Goal: Transaction & Acquisition: Purchase product/service

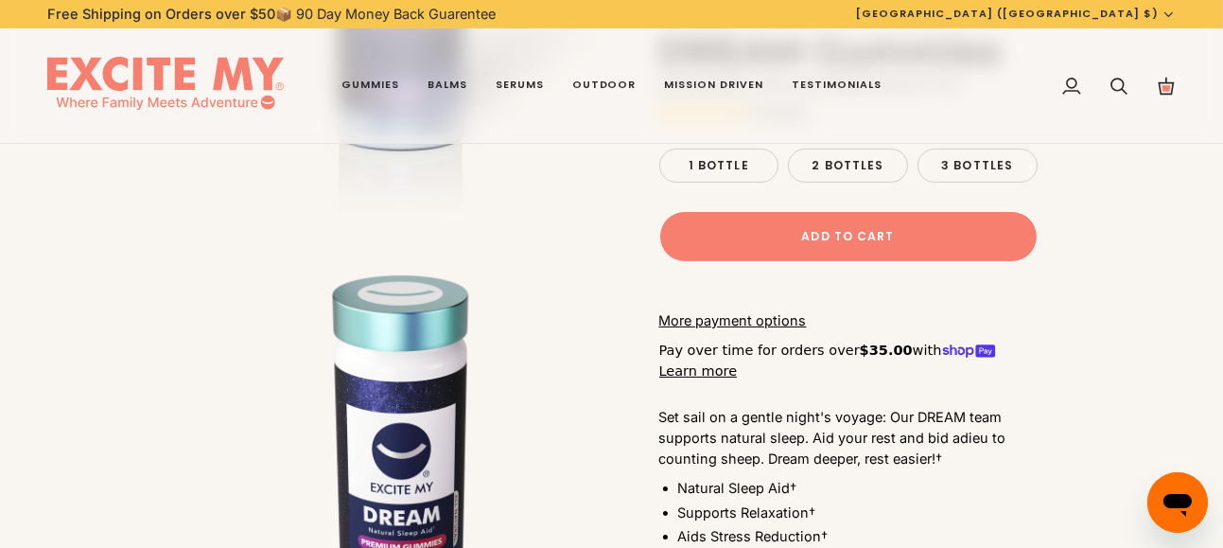
scroll to position [566, 0]
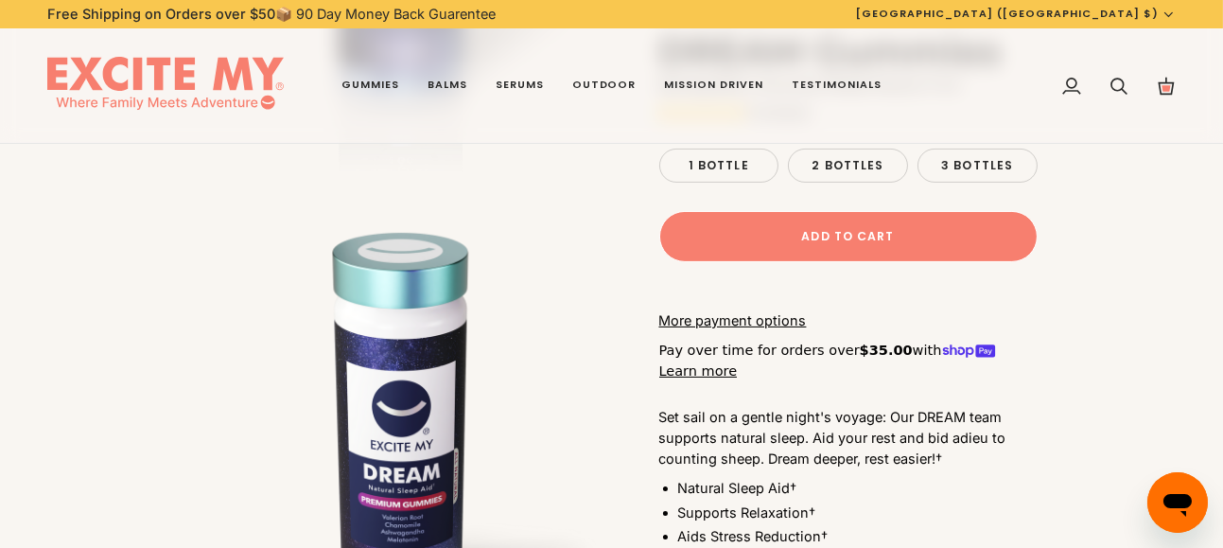
click at [806, 228] on span "Add to Cart" at bounding box center [847, 236] width 93 height 17
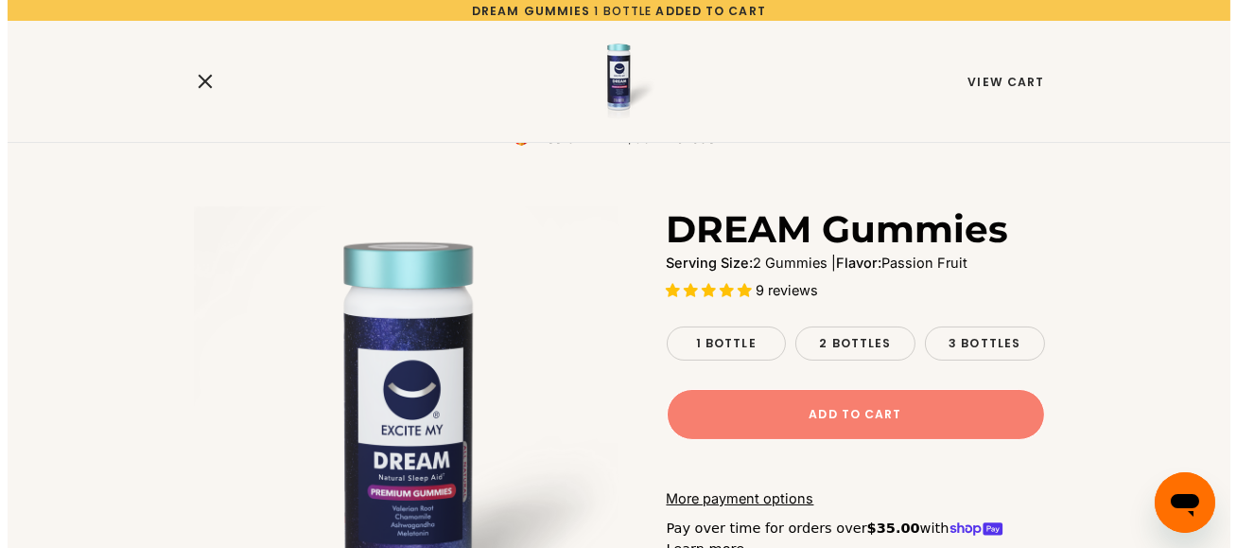
scroll to position [0, 0]
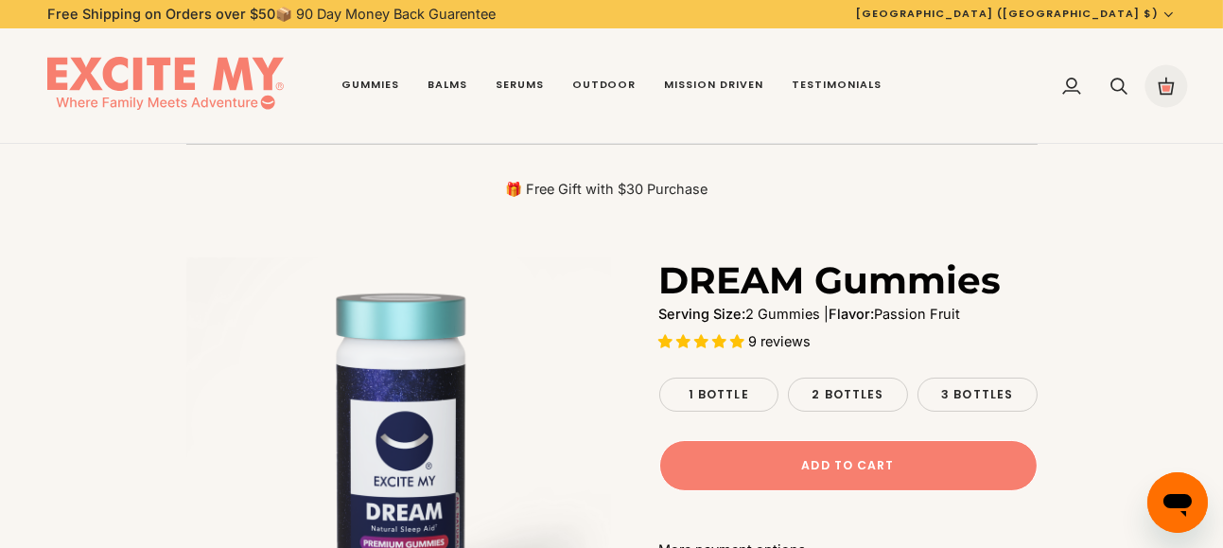
click at [1161, 81] on icon at bounding box center [1166, 86] width 19 height 19
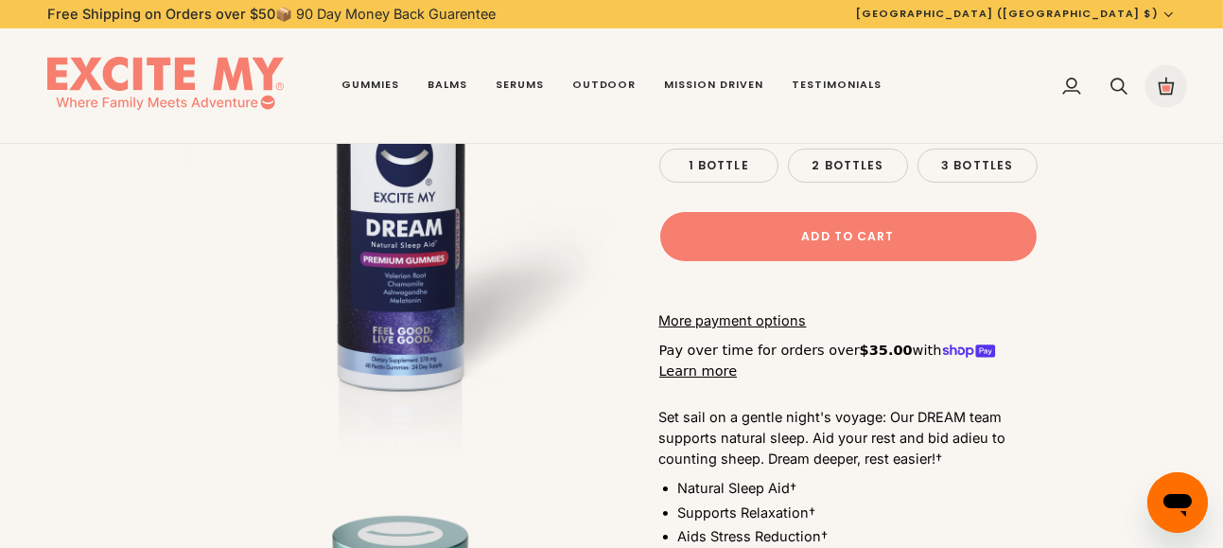
click at [1163, 84] on icon at bounding box center [1166, 86] width 19 height 19
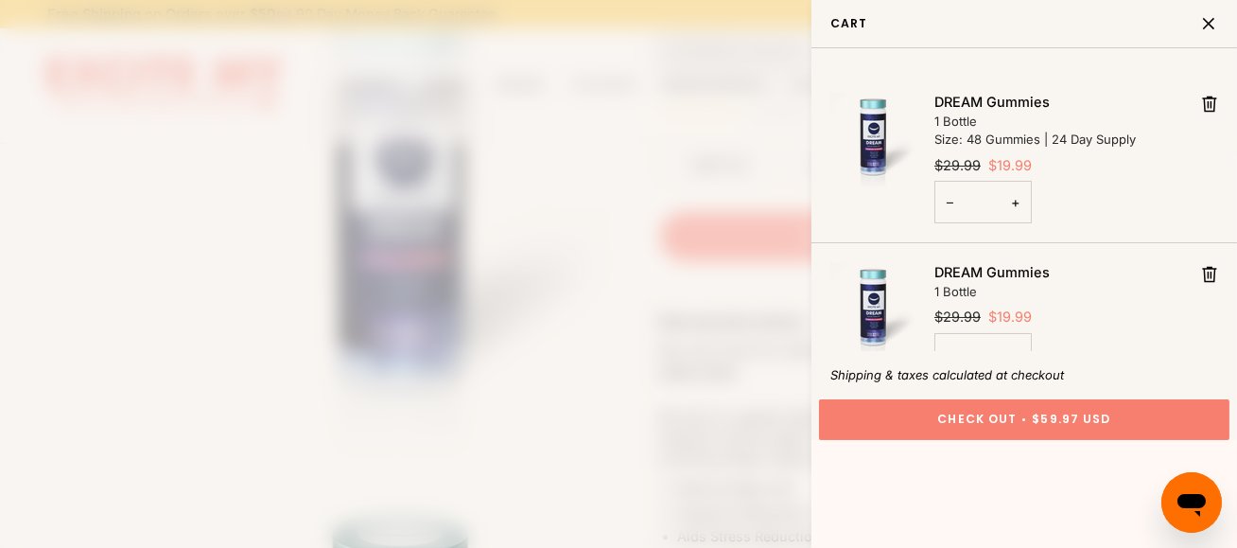
scroll to position [284, 0]
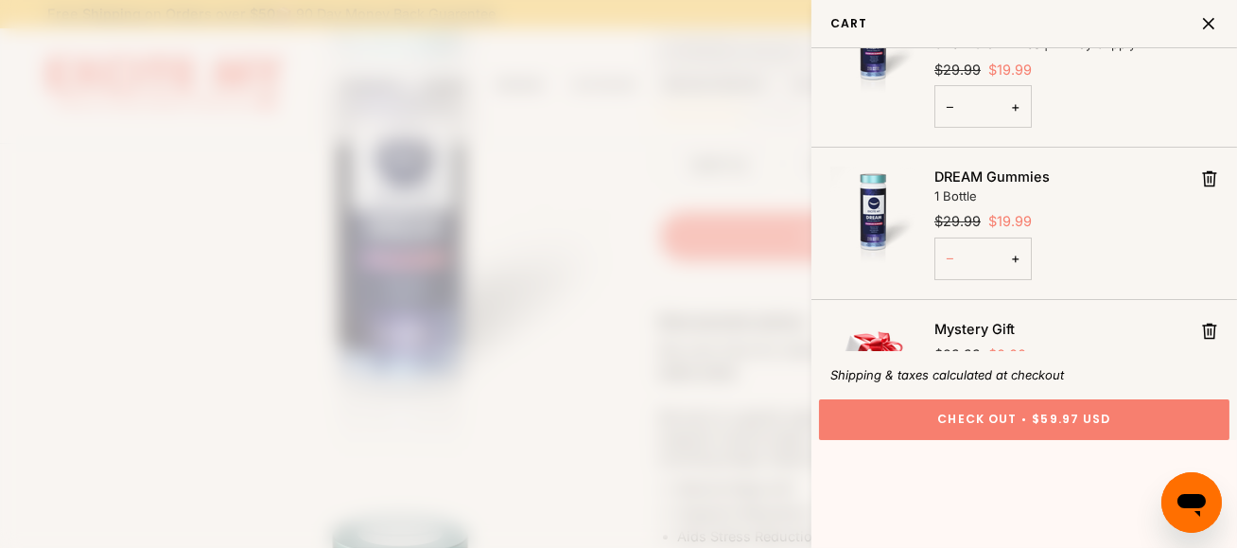
click at [953, 256] on button "−" at bounding box center [949, 258] width 30 height 43
type input "*"
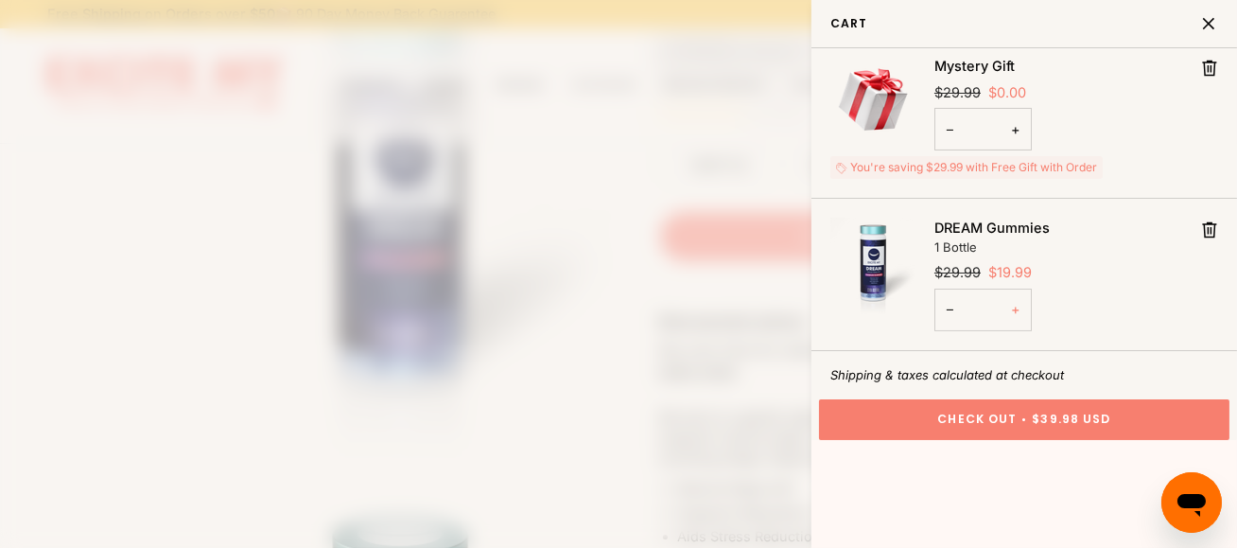
scroll to position [445, 0]
click at [950, 288] on button "−" at bounding box center [949, 309] width 30 height 43
type input "*"
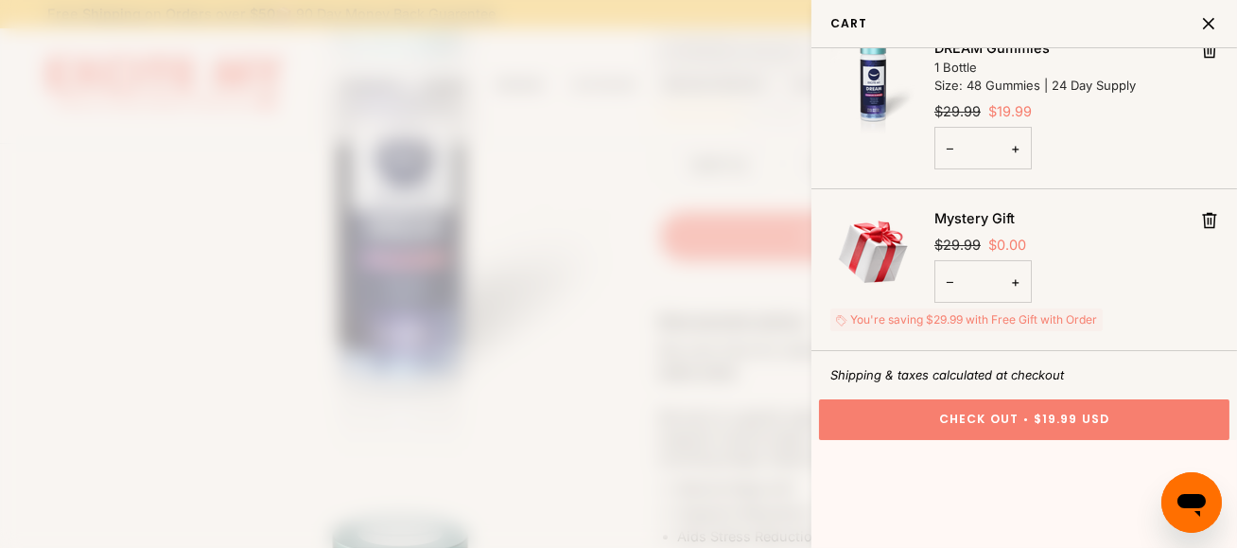
scroll to position [294, 0]
